Goal: Check status: Check status

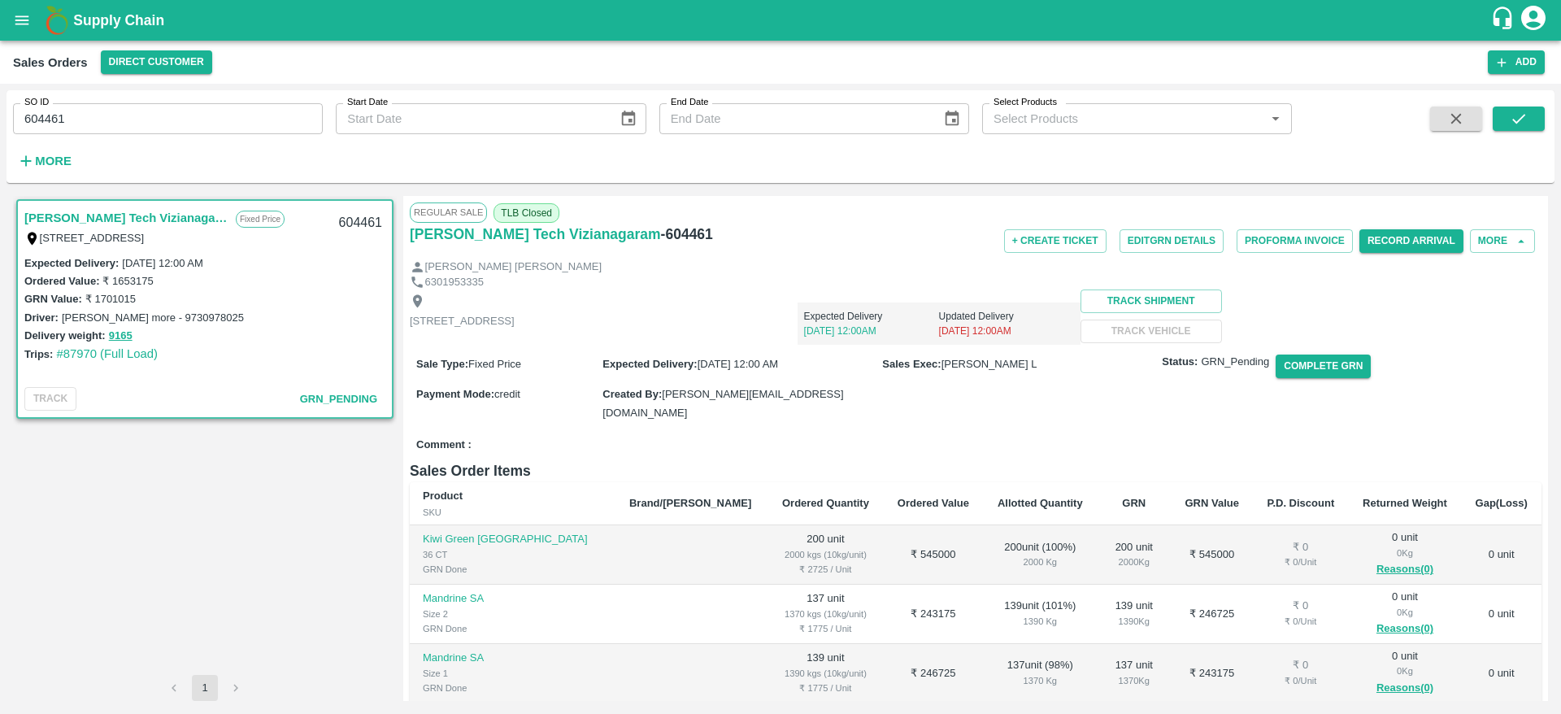
scroll to position [277, 0]
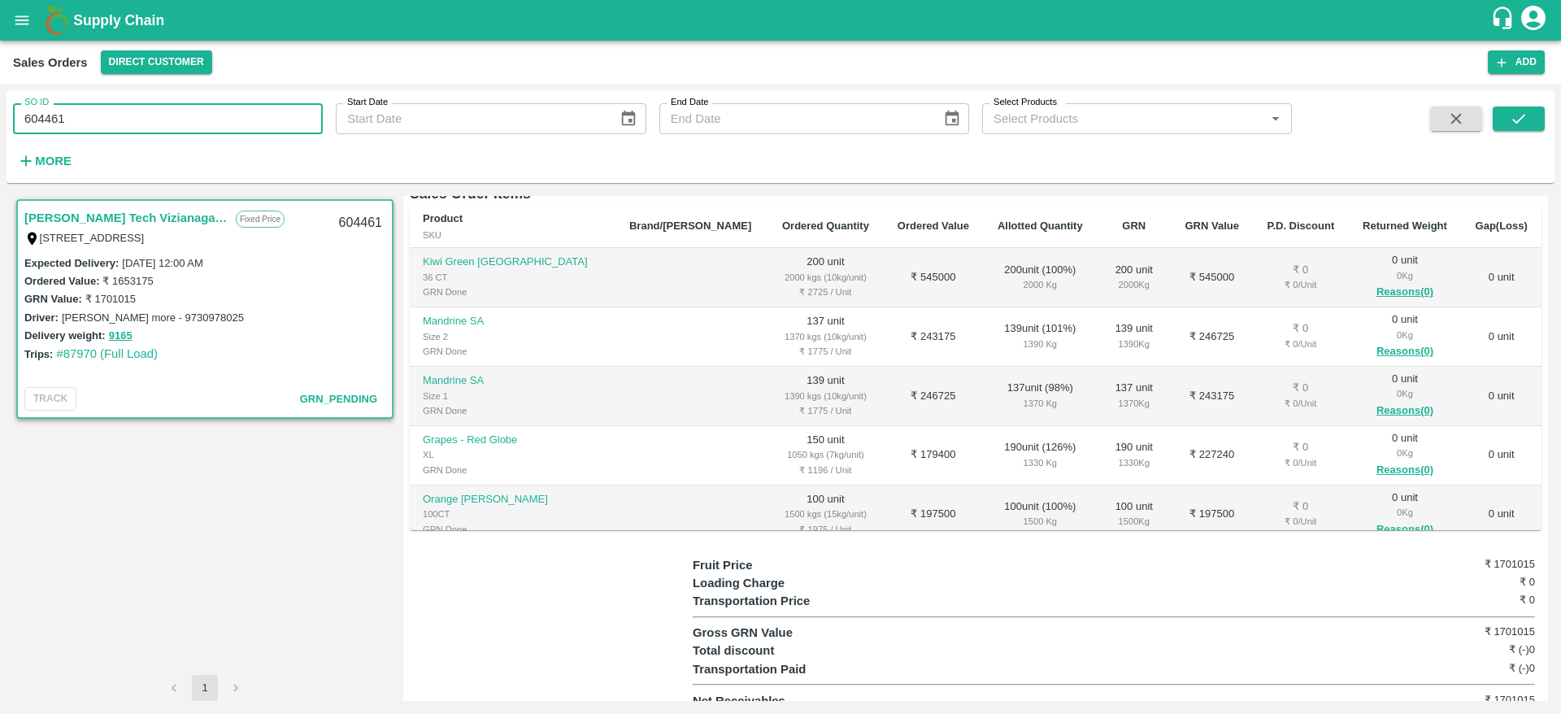
click at [123, 120] on input "604461" at bounding box center [168, 118] width 310 height 31
type input "605284"
click at [1521, 121] on icon "submit" at bounding box center [1519, 119] width 18 height 18
